Goal: Transaction & Acquisition: Purchase product/service

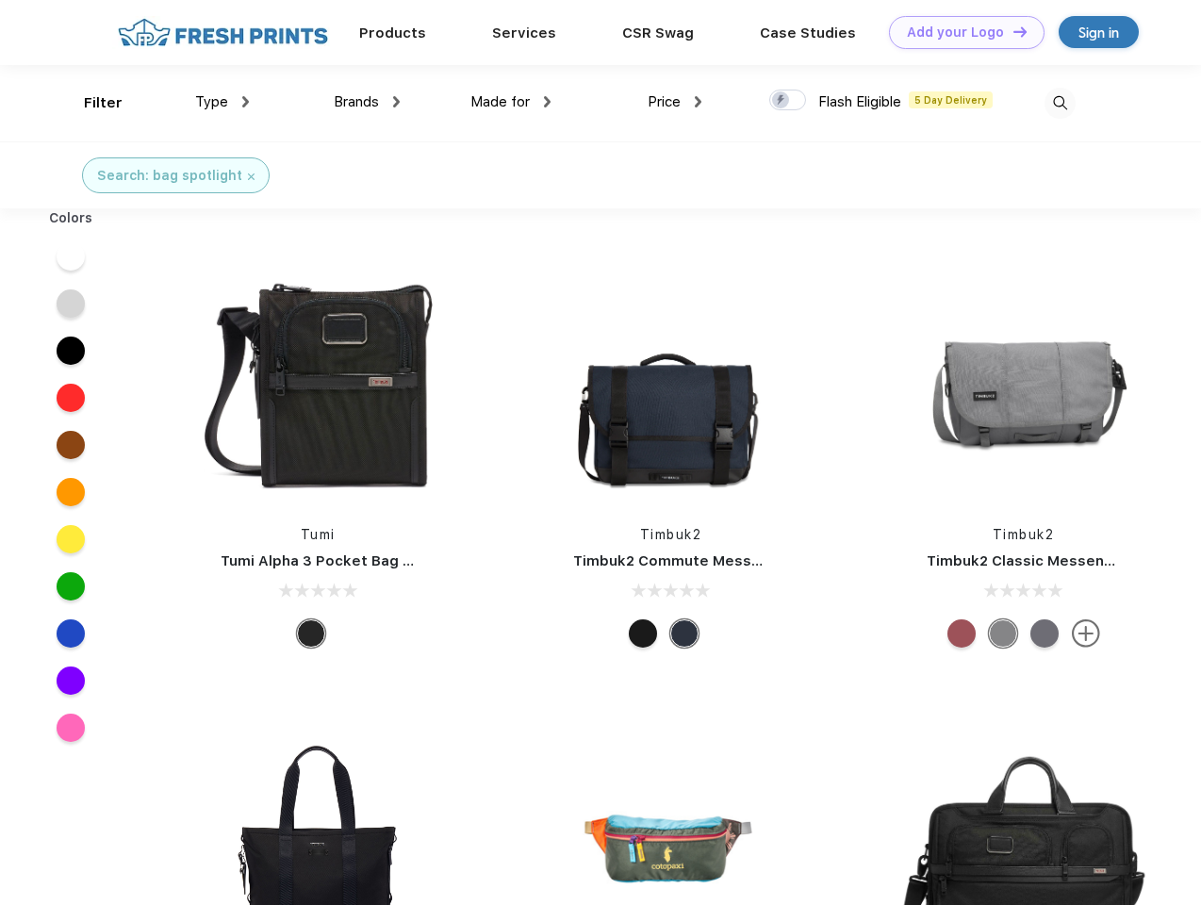
click at [959, 32] on link "Add your Logo Design Tool" at bounding box center [966, 32] width 155 height 33
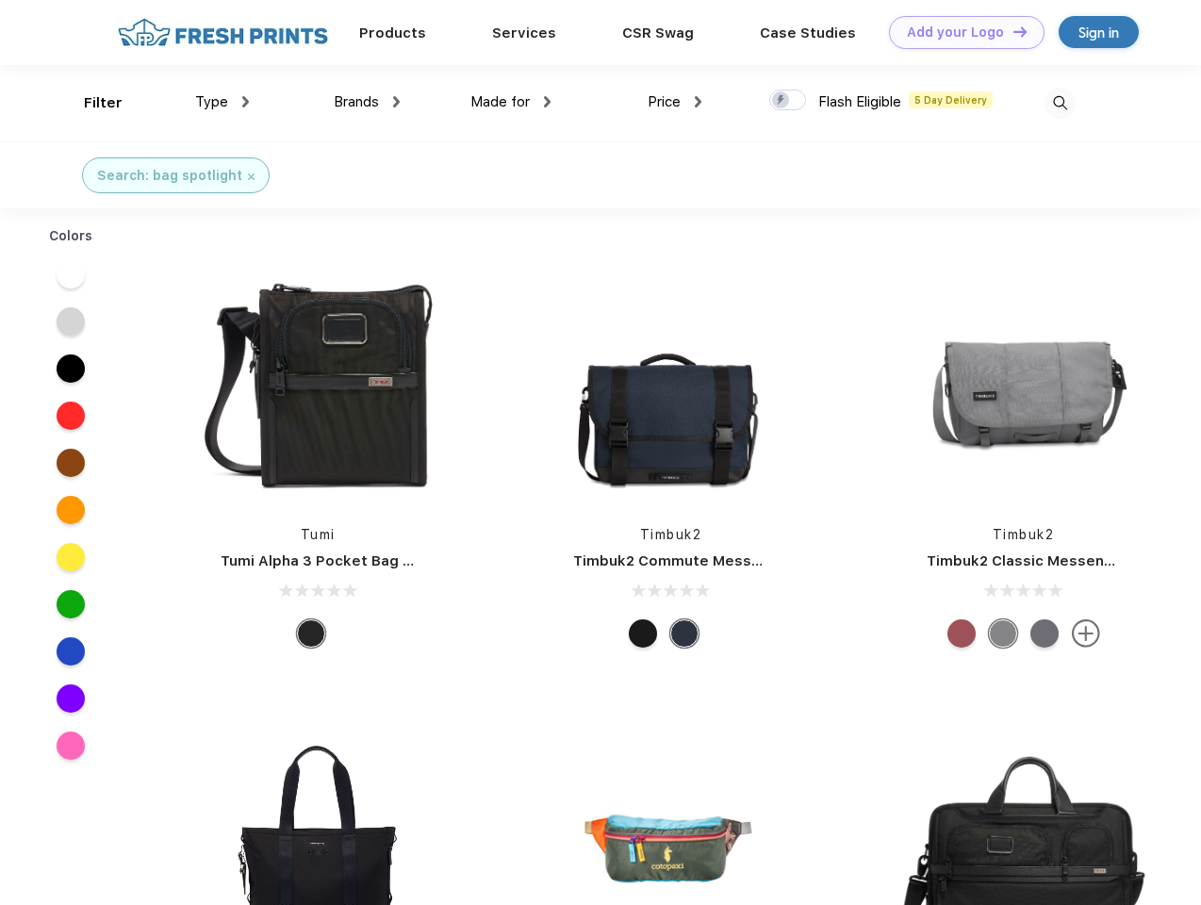
click at [0, 0] on div "Design Tool" at bounding box center [0, 0] width 0 height 0
click at [1011, 31] on link "Add your Logo Design Tool" at bounding box center [966, 32] width 155 height 33
click at [90, 103] on div "Filter" at bounding box center [103, 103] width 39 height 22
click at [222, 102] on span "Type" at bounding box center [211, 101] width 33 height 17
click at [367, 102] on span "Brands" at bounding box center [356, 101] width 45 height 17
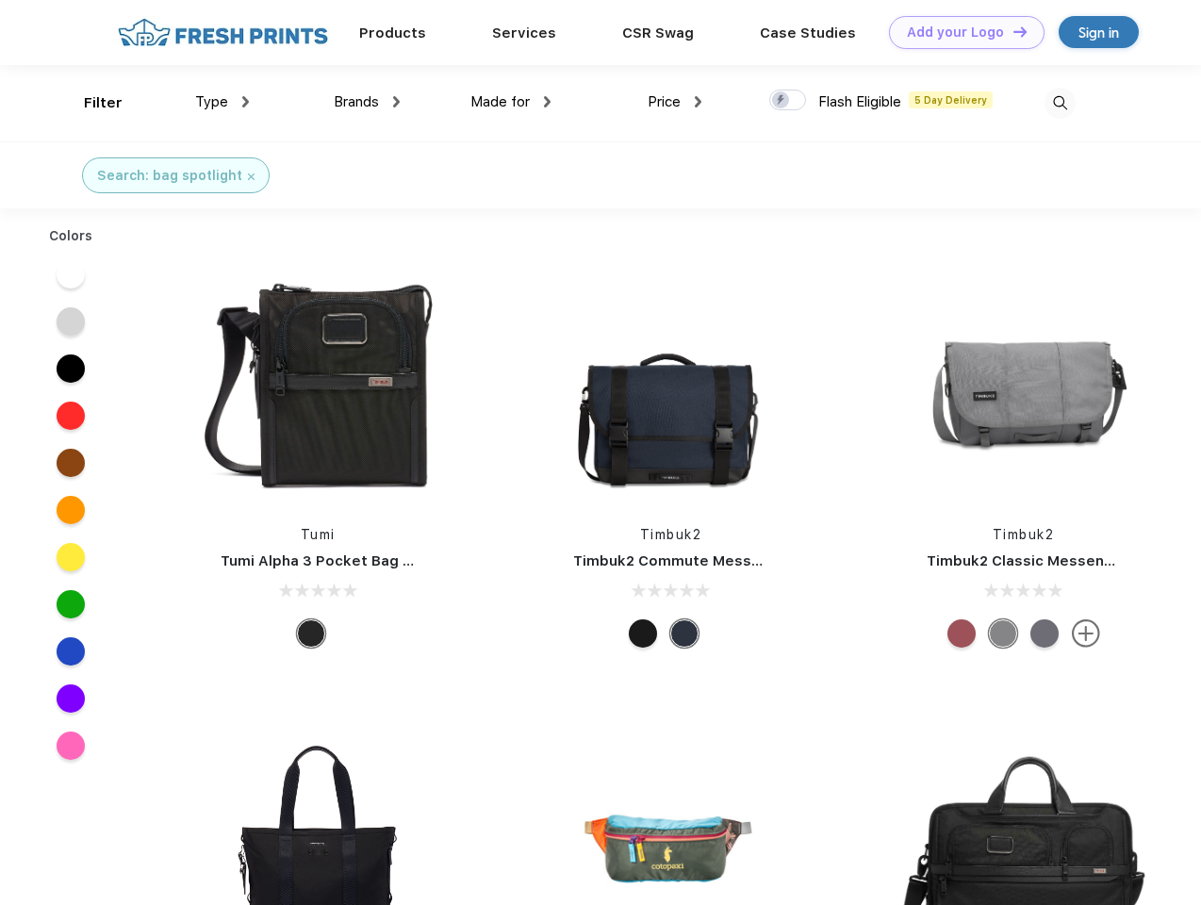
click at [511, 102] on span "Made for" at bounding box center [499, 101] width 59 height 17
click at [675, 102] on span "Price" at bounding box center [663, 101] width 33 height 17
click at [788, 101] on div at bounding box center [787, 100] width 37 height 21
click at [781, 101] on input "checkbox" at bounding box center [775, 95] width 12 height 12
click at [1059, 103] on img at bounding box center [1059, 103] width 31 height 31
